Goal: Task Accomplishment & Management: Manage account settings

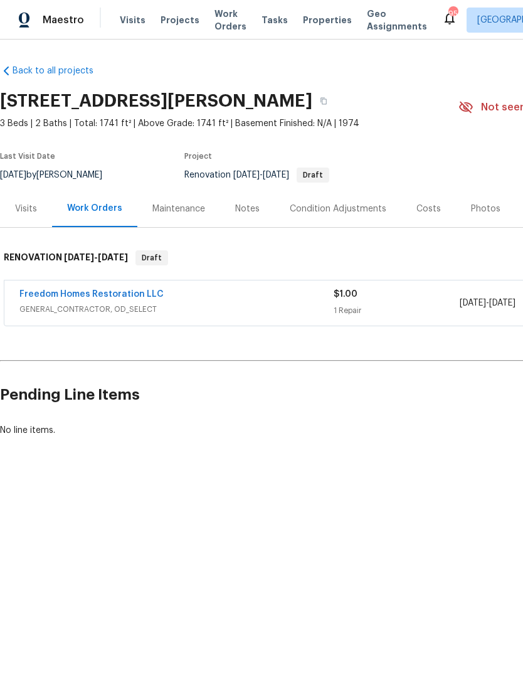
click at [428, 211] on div "Costs" at bounding box center [429, 209] width 24 height 13
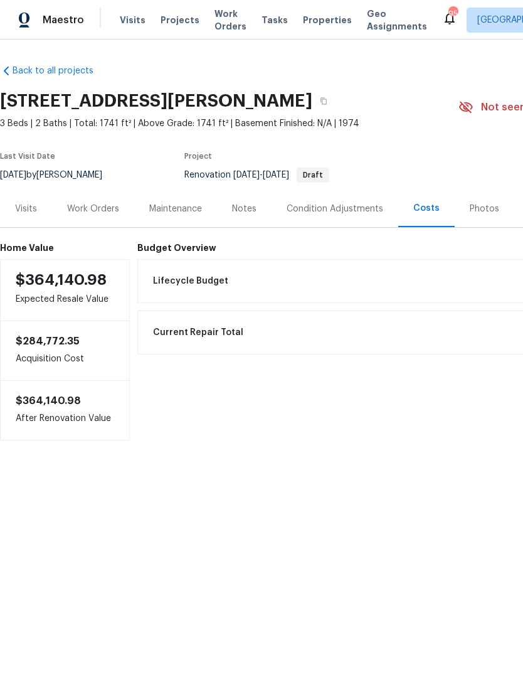
click at [284, 340] on div "Current Repair Total $1.00" at bounding box center [424, 333] width 556 height 28
click at [286, 279] on div "Lifecycle Budget $12,197.65" at bounding box center [424, 281] width 556 height 28
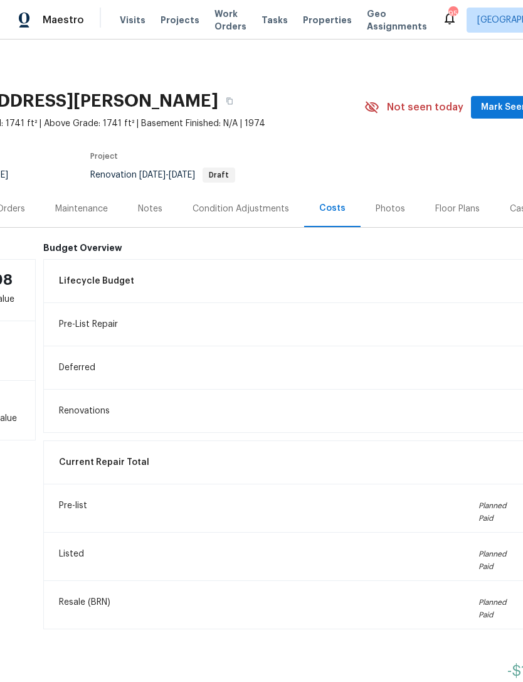
scroll to position [0, 94]
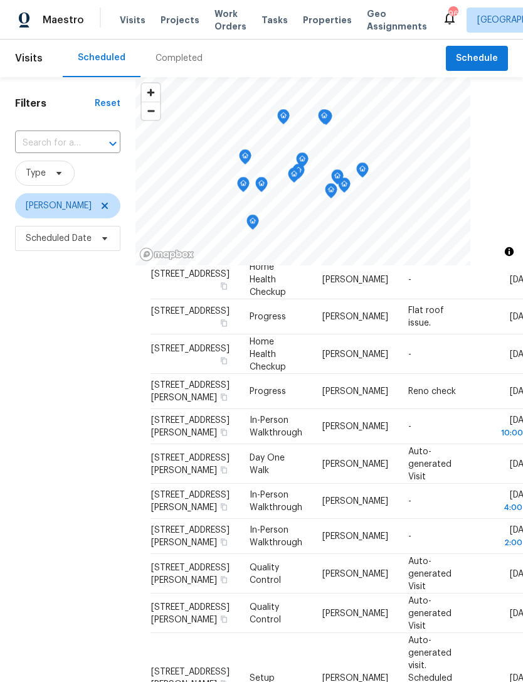
scroll to position [136, 0]
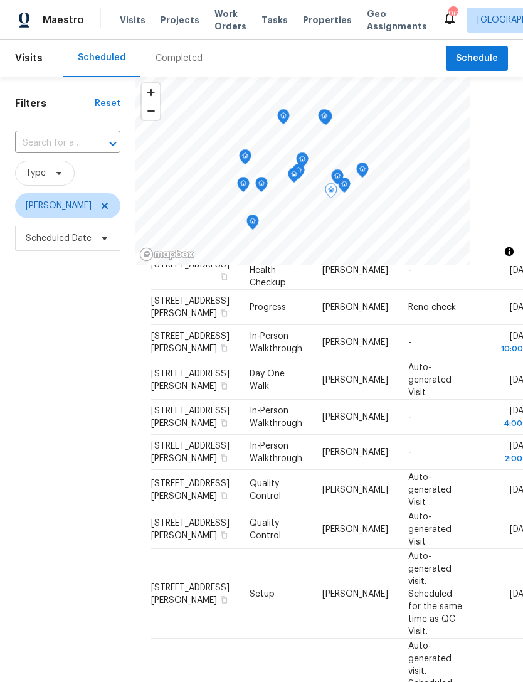
click at [0, 0] on icon at bounding box center [0, 0] width 0 height 0
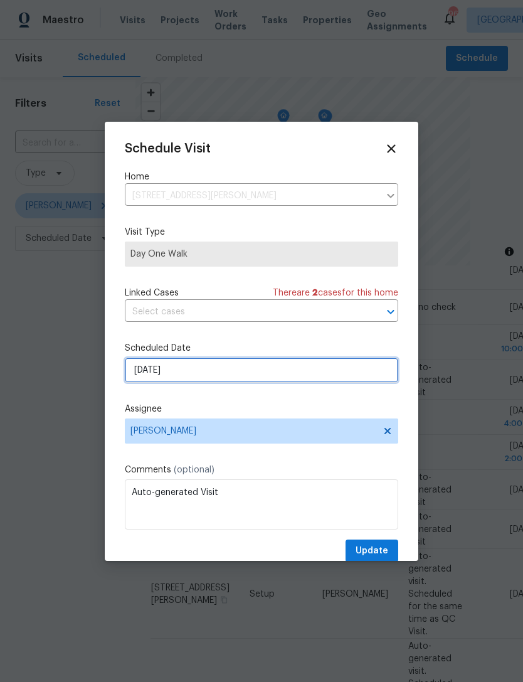
click at [150, 377] on input "[DATE]" at bounding box center [262, 370] width 274 height 25
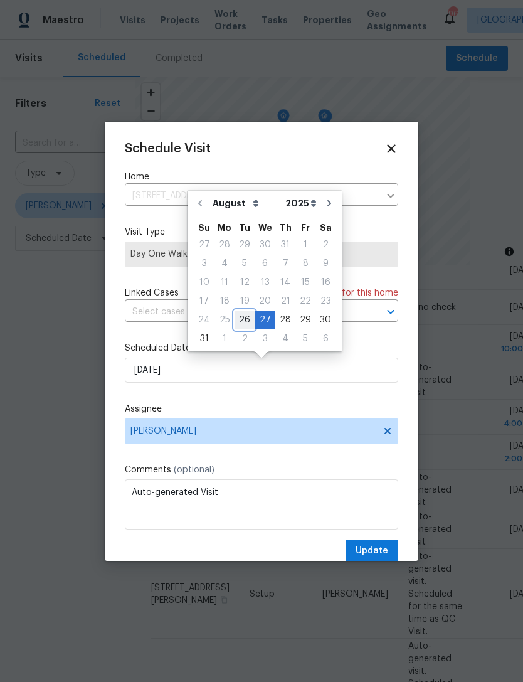
click at [243, 313] on div "26" at bounding box center [245, 320] width 20 height 18
type input "[DATE]"
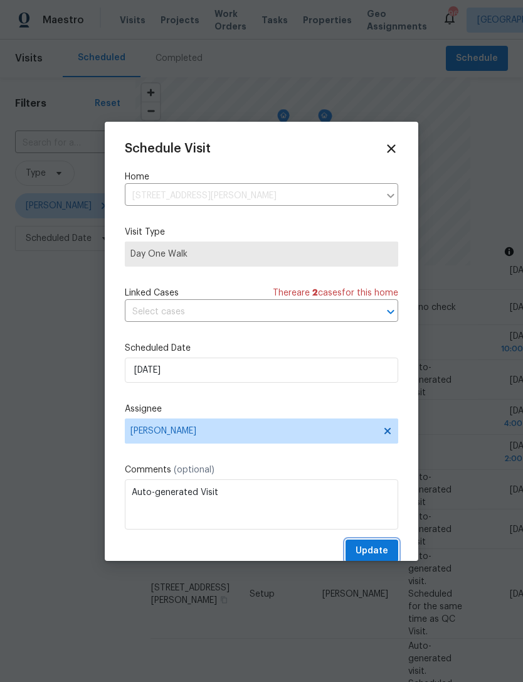
click at [366, 546] on span "Update" at bounding box center [372, 551] width 33 height 16
